Goal: Transaction & Acquisition: Purchase product/service

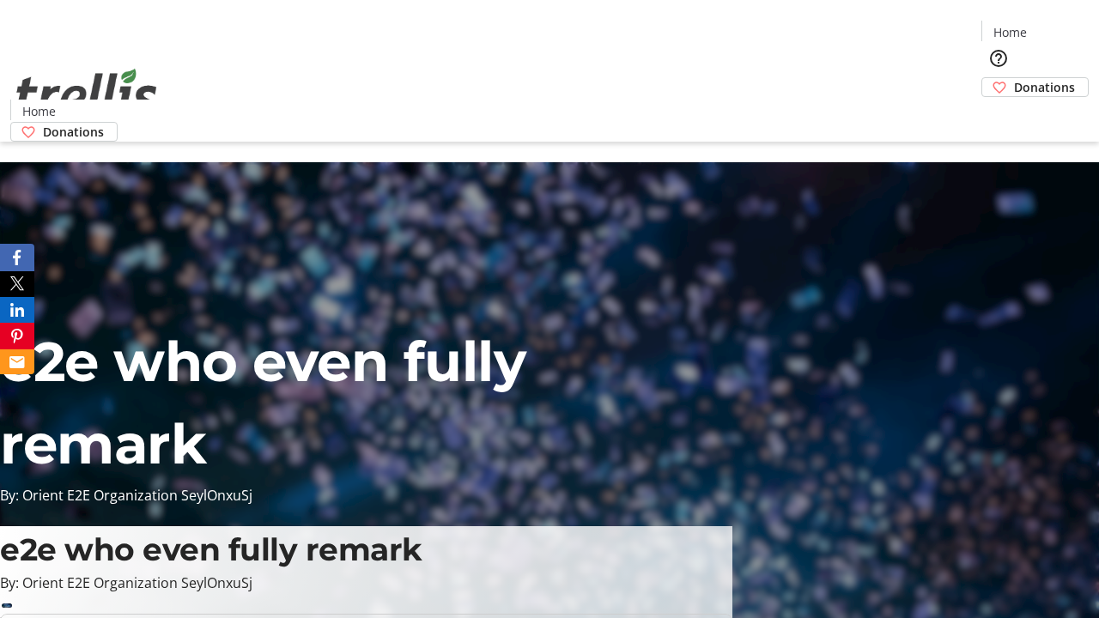
click at [1014, 78] on span "Donations" at bounding box center [1044, 87] width 61 height 18
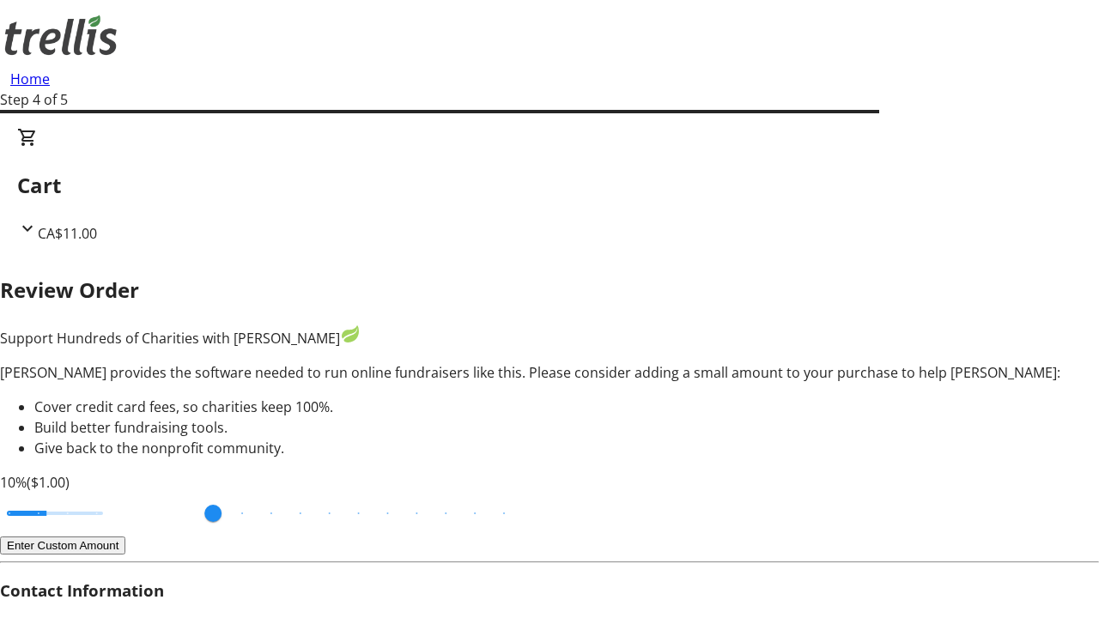
type input "20"
click at [121, 495] on input "Cover fees percentage" at bounding box center [55, 514] width 132 height 38
